Goal: Find contact information: Find contact information

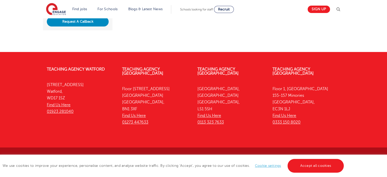
scroll to position [166, 0]
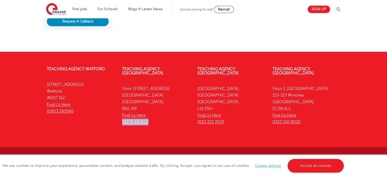
drag, startPoint x: 154, startPoint y: 115, endPoint x: 121, endPoint y: 115, distance: 32.6
click at [121, 115] on div "Teaching Agency [STREET_ADDRESS] Find Us Here 01273 447633" at bounding box center [155, 96] width 75 height 75
copy link "01273 447633"
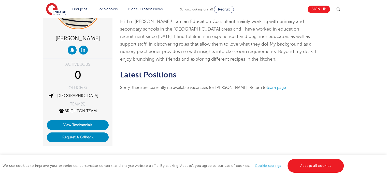
scroll to position [51, 0]
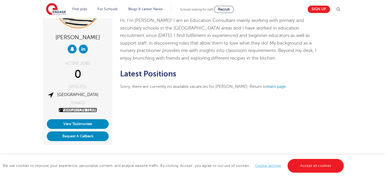
click at [74, 109] on link "Brighton Team" at bounding box center [78, 110] width 38 height 5
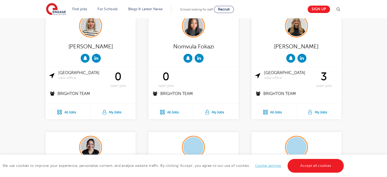
scroll to position [254, 0]
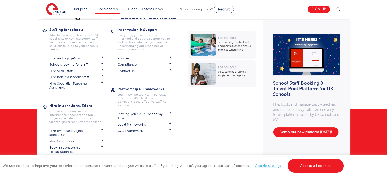
scroll to position [166, 0]
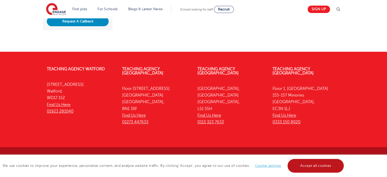
click at [330, 168] on link "Accept all cookies" at bounding box center [315, 166] width 56 height 14
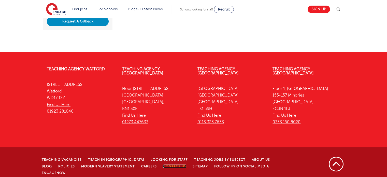
click at [163, 164] on link "Contact Us" at bounding box center [174, 166] width 23 height 4
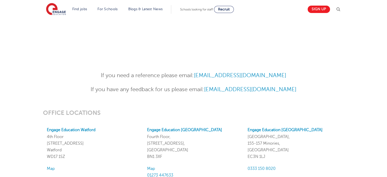
scroll to position [407, 0]
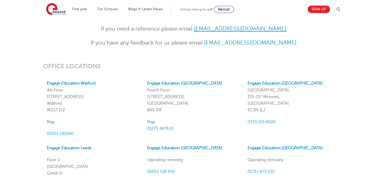
drag, startPoint x: 292, startPoint y: 28, endPoint x: 197, endPoint y: 28, distance: 95.4
click at [197, 28] on p "If you need a reference please email: References@engagepartners.co.uk" at bounding box center [194, 28] width 250 height 9
copy link "References@engagepartners.co.uk"
